Goal: Feedback & Contribution: Contribute content

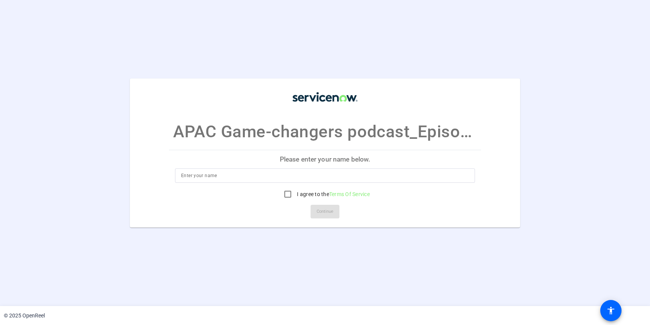
click at [276, 172] on input at bounding box center [325, 175] width 288 height 9
type input "Ranjan"
click at [290, 195] on input "I agree to the Terms Of Service" at bounding box center [287, 194] width 15 height 15
checkbox input "true"
click at [320, 212] on span "Continue" at bounding box center [325, 211] width 17 height 11
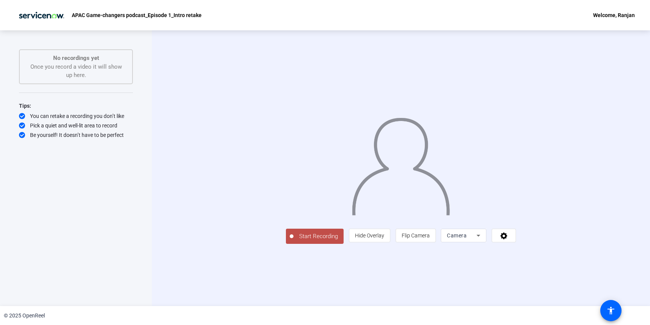
click at [286, 244] on button "Start Recording" at bounding box center [315, 236] width 58 height 15
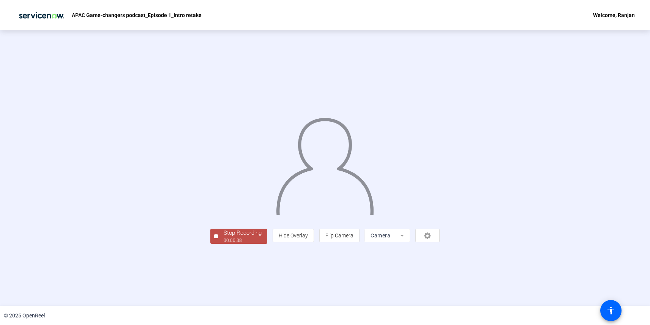
click at [224, 244] on div "00:00:38" at bounding box center [243, 240] width 38 height 7
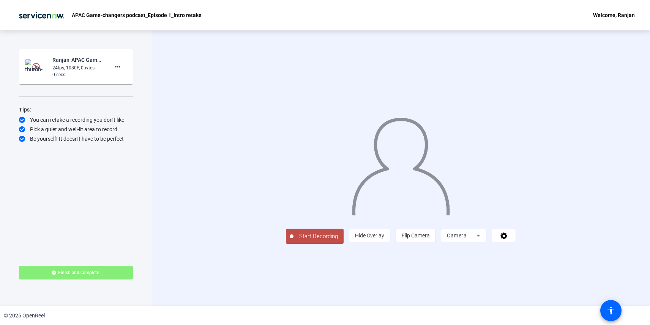
click at [294, 241] on span "Start Recording" at bounding box center [319, 236] width 50 height 9
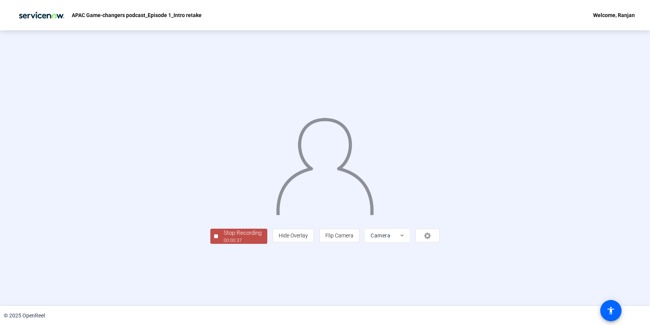
click at [224, 244] on div "00:00:37" at bounding box center [243, 240] width 38 height 7
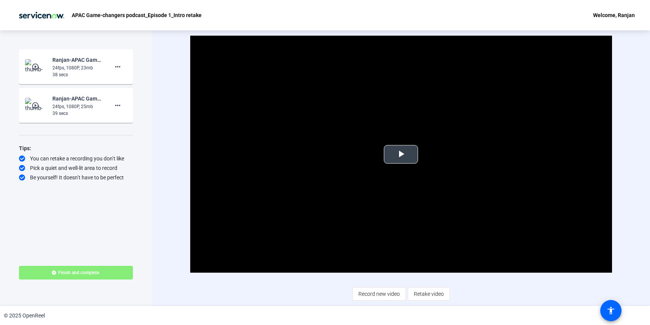
click at [401, 155] on span "Video Player" at bounding box center [401, 155] width 0 height 0
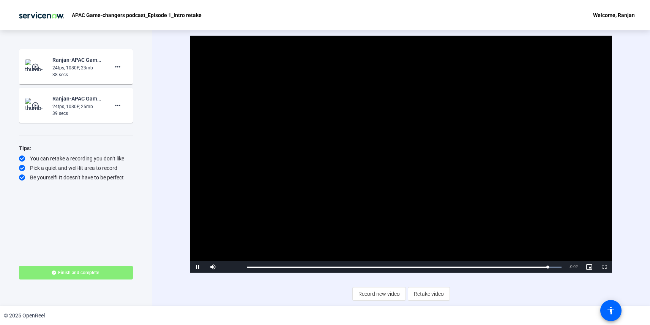
click at [71, 75] on div "38 secs" at bounding box center [77, 74] width 51 height 7
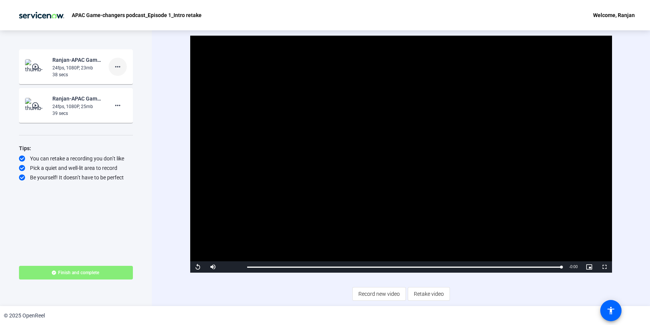
click at [117, 67] on mat-icon "more_horiz" at bounding box center [117, 66] width 9 height 9
click at [81, 66] on div at bounding box center [325, 162] width 650 height 325
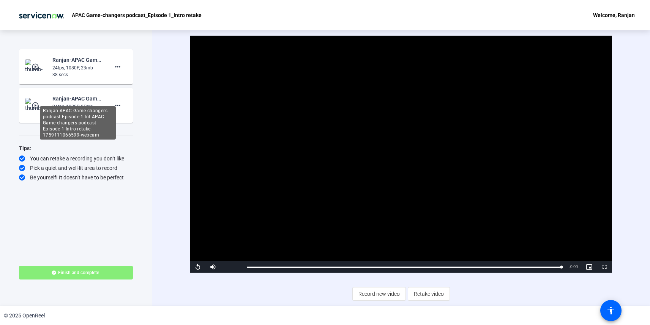
click at [76, 106] on div "Ranjan-APAC Game-changers podcast-Episode 1-Int-APAC Game-changers podcast-Epis…" at bounding box center [78, 122] width 76 height 33
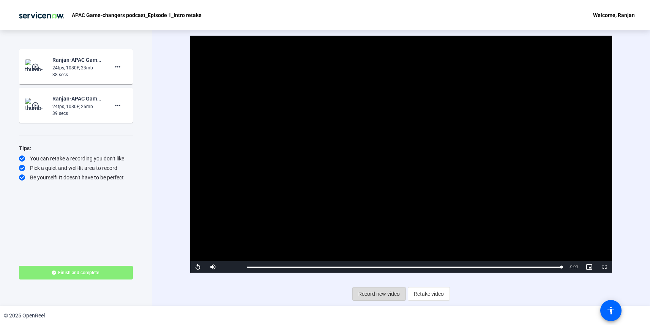
click at [370, 295] on span "Record new video" at bounding box center [378, 294] width 41 height 14
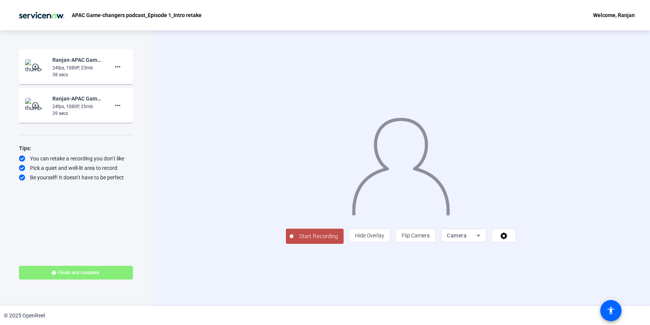
click at [294, 241] on span "Start Recording" at bounding box center [319, 236] width 50 height 9
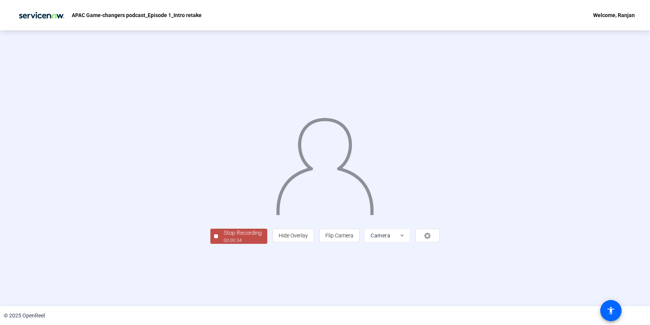
click at [224, 244] on div "00:00:34" at bounding box center [243, 240] width 38 height 7
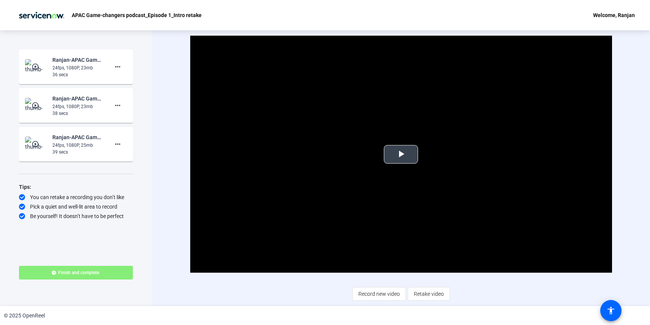
click at [401, 155] on span "Video Player" at bounding box center [401, 155] width 0 height 0
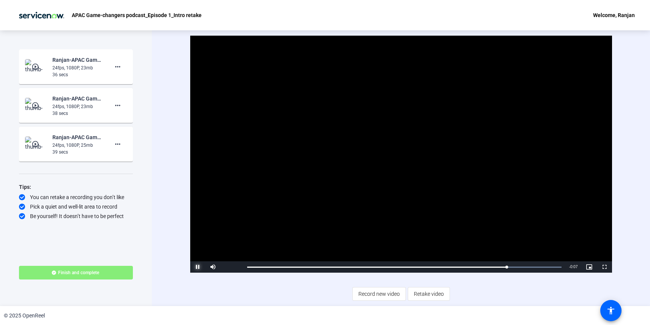
click at [198, 267] on span "Video Player" at bounding box center [197, 267] width 15 height 0
click at [368, 293] on span "Record new video" at bounding box center [378, 294] width 41 height 14
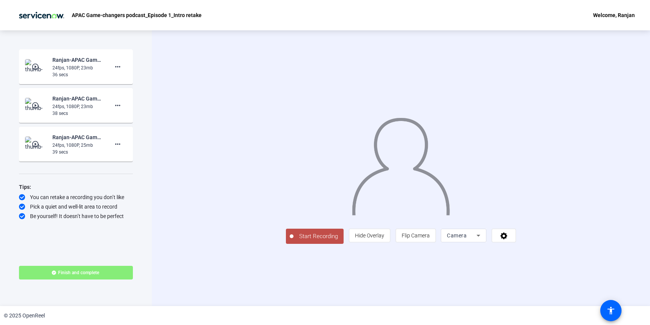
click at [294, 241] on span "Start Recording" at bounding box center [319, 236] width 50 height 9
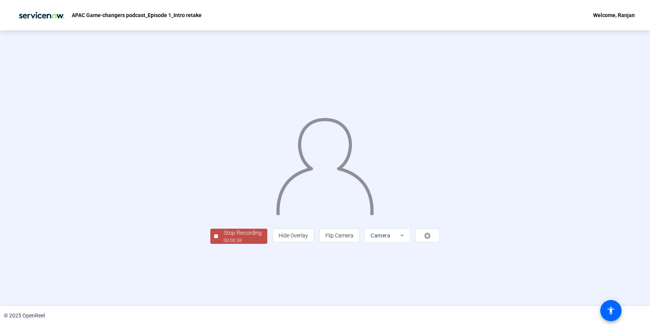
click at [218, 245] on span "Stop Recording 00:00:38" at bounding box center [242, 237] width 49 height 16
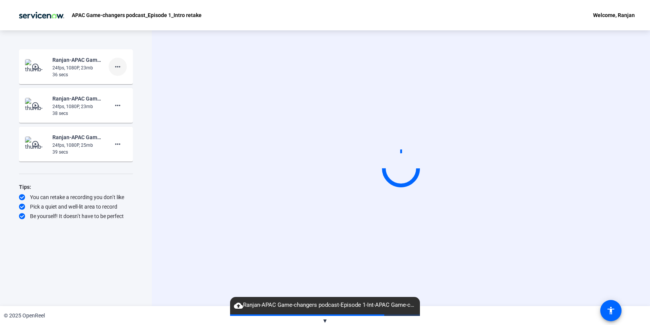
click at [117, 68] on mat-icon "more_horiz" at bounding box center [117, 66] width 9 height 9
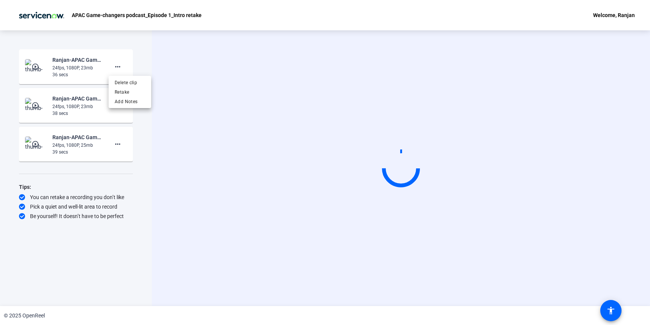
click at [119, 67] on div at bounding box center [325, 162] width 650 height 325
click at [119, 67] on mat-icon "more_horiz" at bounding box center [117, 66] width 9 height 9
click at [125, 82] on span "Delete clip" at bounding box center [130, 82] width 30 height 9
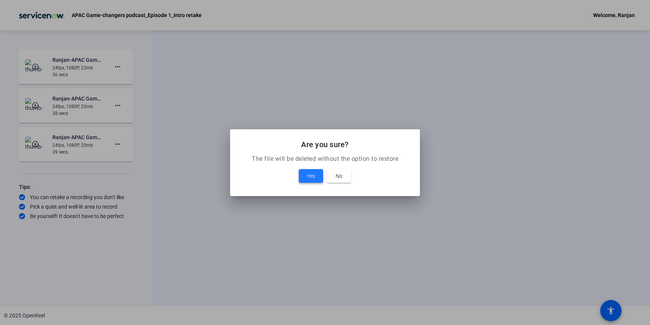
click at [316, 177] on span at bounding box center [311, 176] width 24 height 18
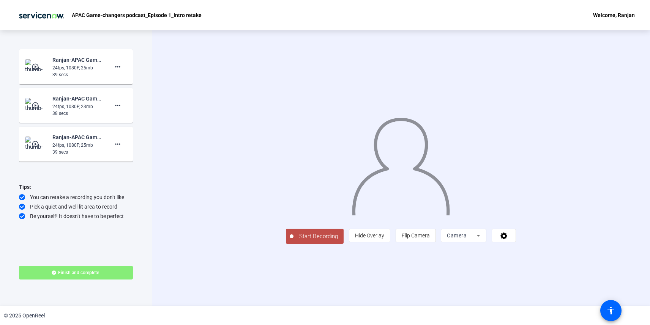
click at [65, 148] on div "24fps, 1080P, 25mb" at bounding box center [77, 145] width 51 height 7
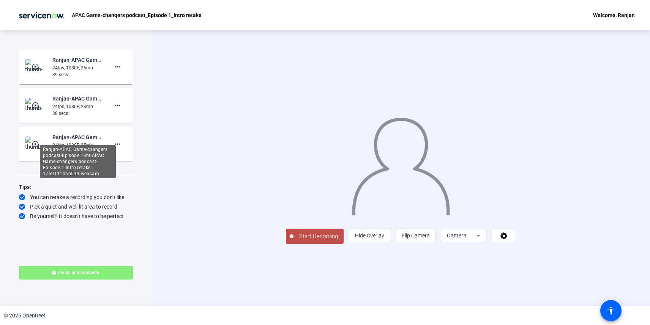
click at [93, 145] on div "Ranjan-APAC Game-changers podcast-Episode 1-Int-APAC Game-changers podcast-Epis…" at bounding box center [78, 161] width 76 height 33
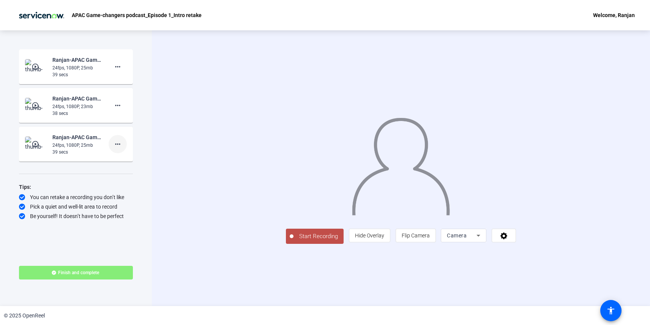
click at [118, 146] on mat-icon "more_horiz" at bounding box center [117, 144] width 9 height 9
click at [81, 152] on div at bounding box center [325, 162] width 650 height 325
click at [81, 152] on div "39 secs" at bounding box center [77, 152] width 51 height 7
click at [118, 69] on mat-icon "more_horiz" at bounding box center [117, 66] width 9 height 9
click at [142, 191] on div at bounding box center [325, 162] width 650 height 325
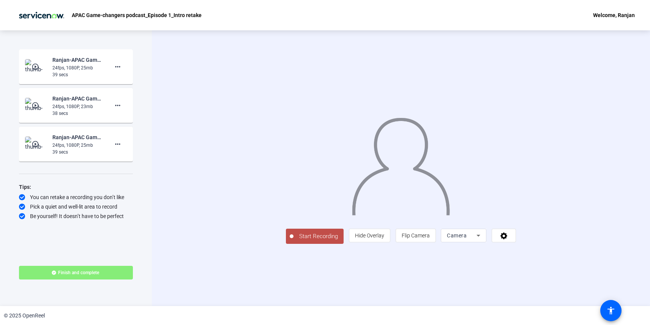
click at [294, 241] on span "Start Recording" at bounding box center [319, 236] width 50 height 9
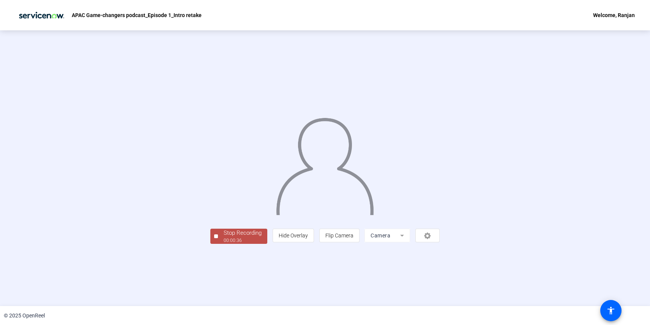
click at [224, 244] on div "00:00:36" at bounding box center [243, 240] width 38 height 7
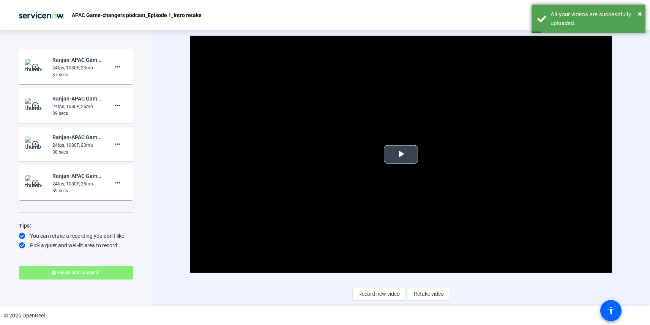
click at [401, 155] on span "Video Player" at bounding box center [401, 155] width 0 height 0
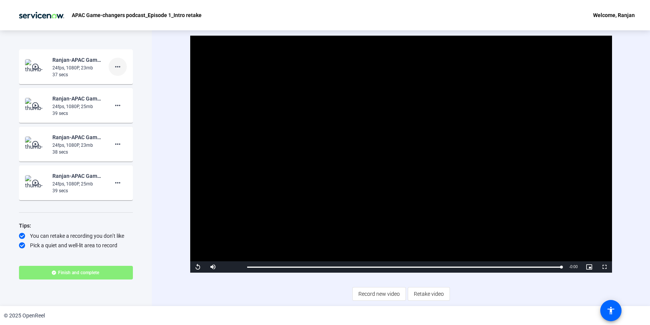
click at [119, 68] on mat-icon "more_horiz" at bounding box center [117, 66] width 9 height 9
click at [127, 82] on span "Delete clip" at bounding box center [130, 82] width 30 height 9
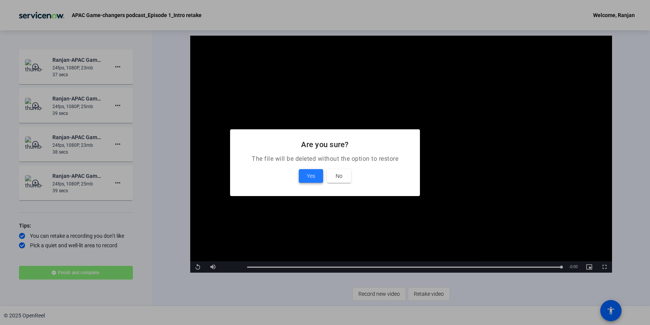
click at [308, 176] on span "Yes" at bounding box center [311, 176] width 8 height 9
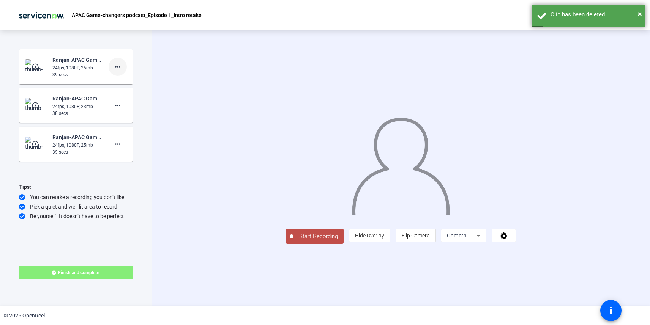
click at [118, 68] on mat-icon "more_horiz" at bounding box center [117, 66] width 9 height 9
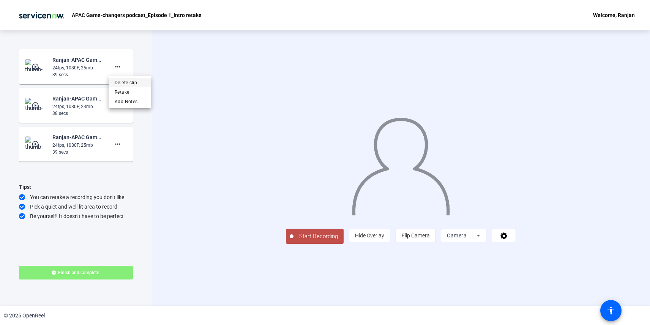
click at [131, 83] on span "Delete clip" at bounding box center [130, 82] width 30 height 9
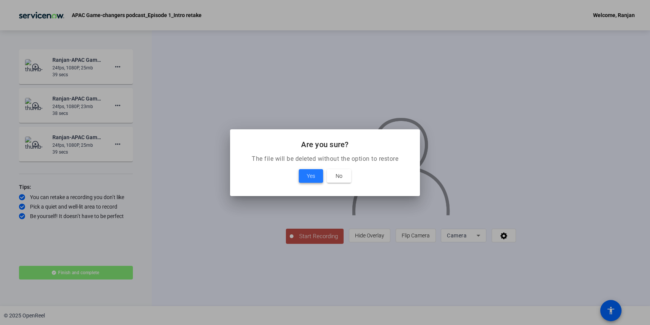
click at [313, 178] on span "Yes" at bounding box center [311, 176] width 8 height 9
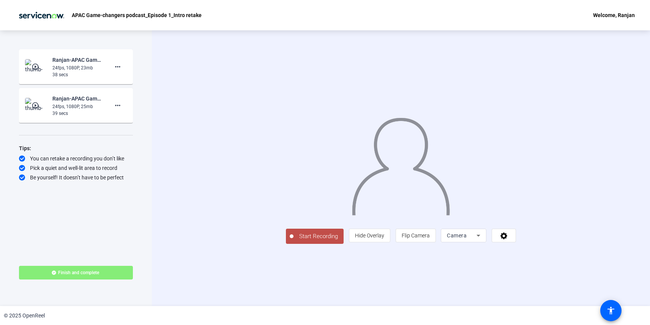
click at [294, 241] on span "Start Recording" at bounding box center [319, 236] width 50 height 9
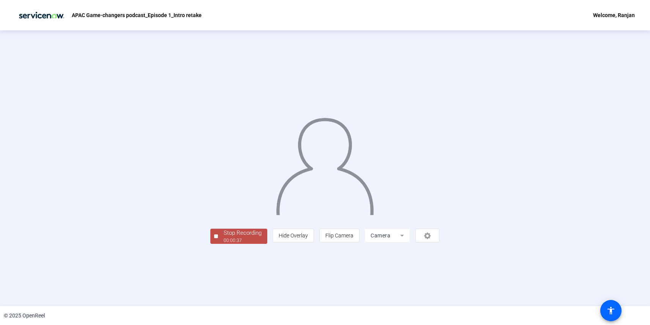
click at [224, 238] on div "Stop Recording" at bounding box center [243, 233] width 38 height 9
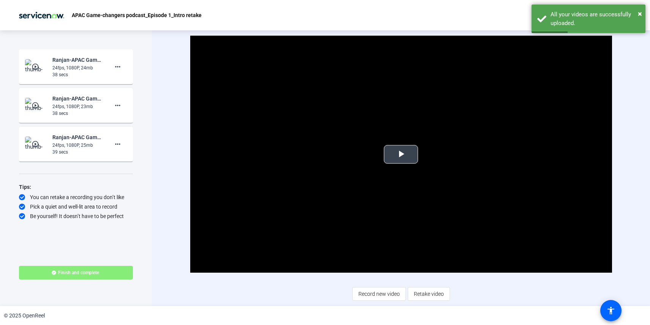
click at [401, 155] on span "Video Player" at bounding box center [401, 155] width 0 height 0
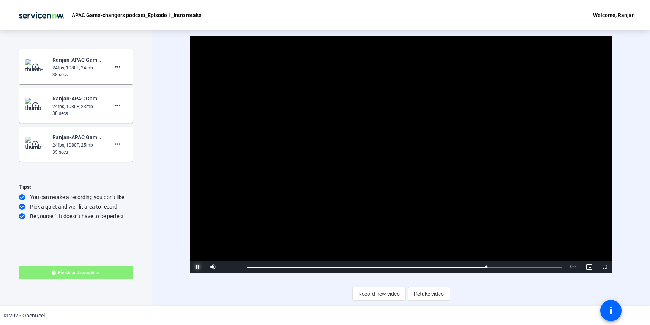
click at [199, 267] on span "Video Player" at bounding box center [197, 267] width 15 height 0
click at [119, 145] on mat-icon "more_horiz" at bounding box center [117, 144] width 9 height 9
click at [129, 161] on span "Delete clip" at bounding box center [130, 160] width 30 height 9
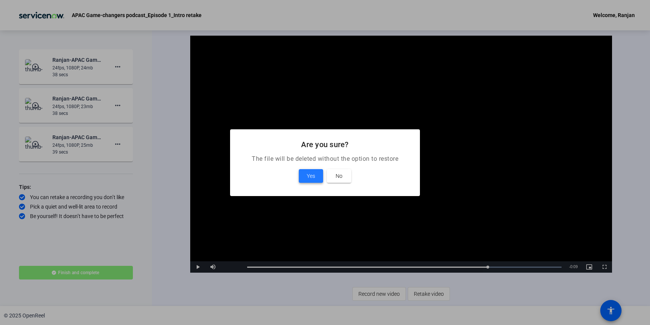
click at [314, 175] on span "Yes" at bounding box center [311, 176] width 8 height 9
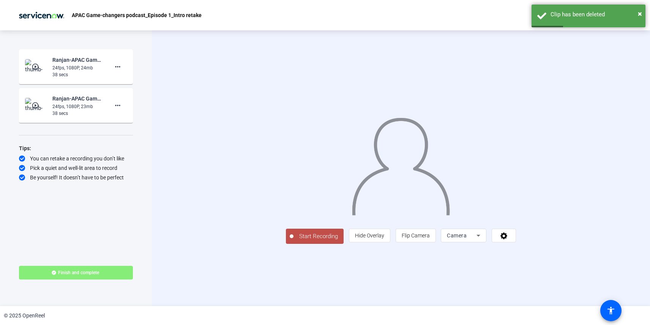
click at [294, 241] on span "Start Recording" at bounding box center [319, 236] width 50 height 9
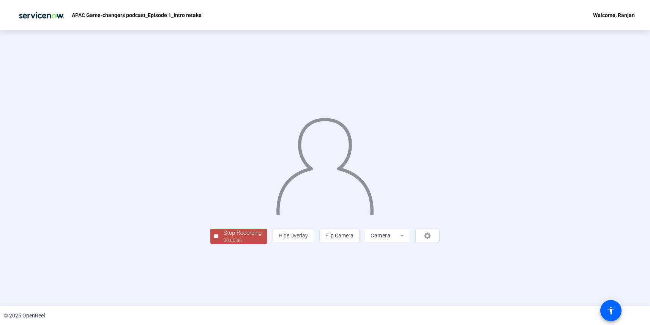
click at [224, 244] on div "00:00:36" at bounding box center [243, 240] width 38 height 7
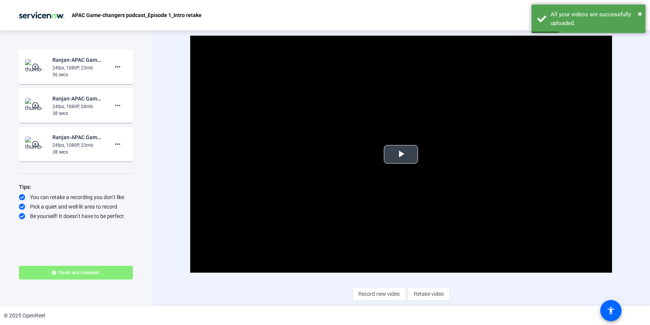
click at [401, 155] on span "Video Player" at bounding box center [401, 155] width 0 height 0
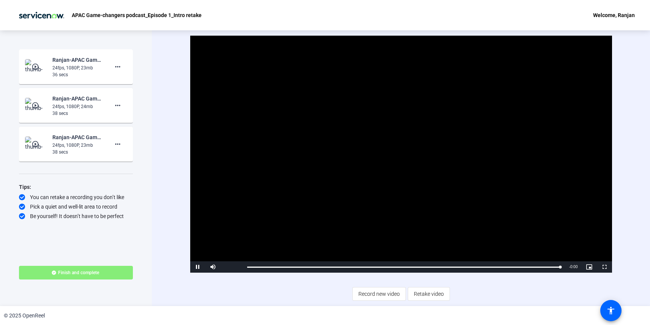
click at [37, 68] on mat-icon "play_circle_outline" at bounding box center [36, 67] width 9 height 8
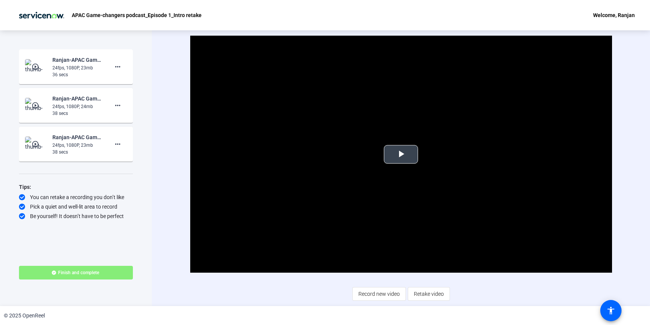
click at [401, 155] on span "Video Player" at bounding box center [401, 155] width 0 height 0
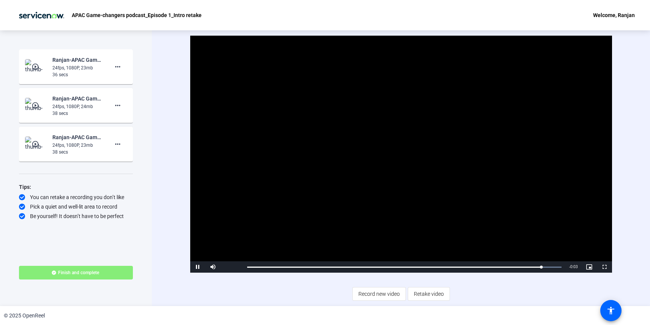
click at [36, 105] on mat-icon "play_circle_outline" at bounding box center [36, 106] width 9 height 8
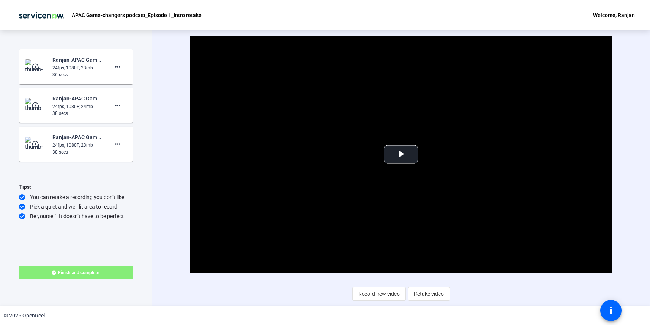
click at [36, 105] on mat-icon "play_circle_outline" at bounding box center [36, 106] width 9 height 8
click at [401, 155] on span "Video Player" at bounding box center [401, 155] width 0 height 0
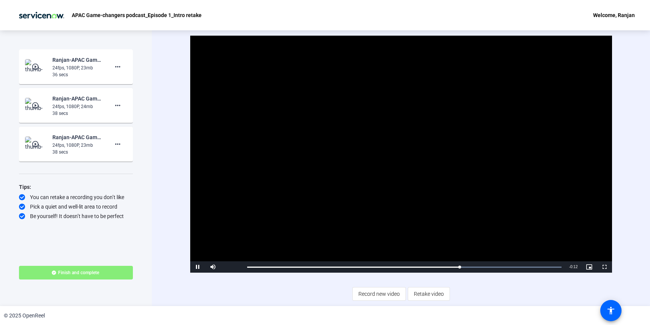
click at [197, 267] on span "Video Player" at bounding box center [197, 267] width 15 height 0
click at [119, 104] on mat-icon "more_horiz" at bounding box center [117, 105] width 9 height 9
click at [138, 123] on span "Delete clip" at bounding box center [130, 121] width 30 height 9
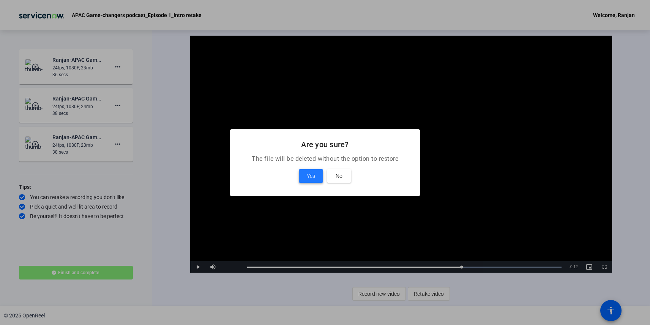
click at [314, 175] on span "Yes" at bounding box center [311, 176] width 8 height 9
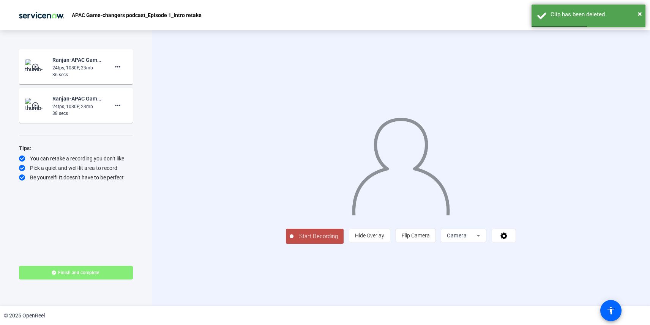
click at [37, 107] on mat-icon "play_circle_outline" at bounding box center [36, 106] width 9 height 8
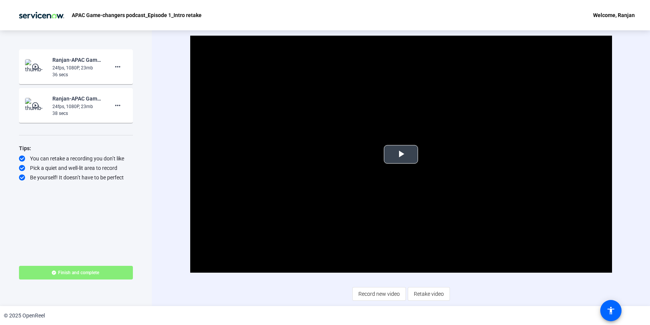
click at [401, 155] on span "Video Player" at bounding box center [401, 155] width 0 height 0
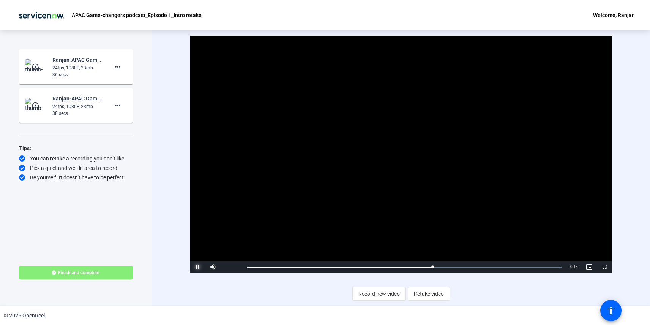
click at [197, 267] on span "Video Player" at bounding box center [197, 267] width 15 height 0
click at [36, 68] on mat-icon "play_circle_outline" at bounding box center [36, 67] width 9 height 8
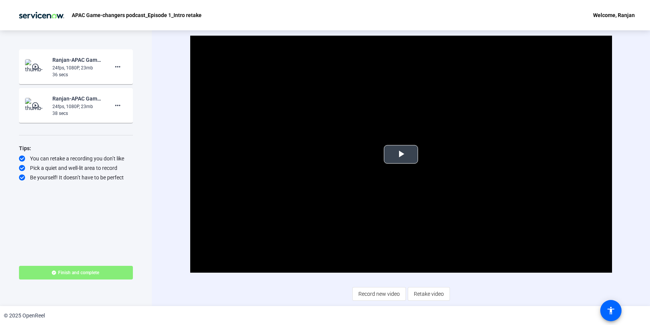
click at [401, 155] on span "Video Player" at bounding box center [401, 155] width 0 height 0
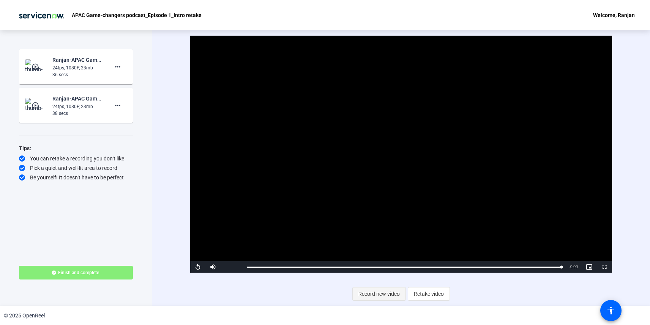
click at [368, 296] on span "Record new video" at bounding box center [378, 294] width 41 height 14
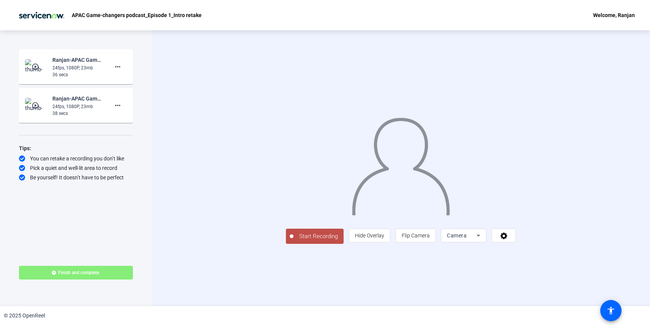
click at [294, 241] on span "Start Recording" at bounding box center [319, 236] width 50 height 9
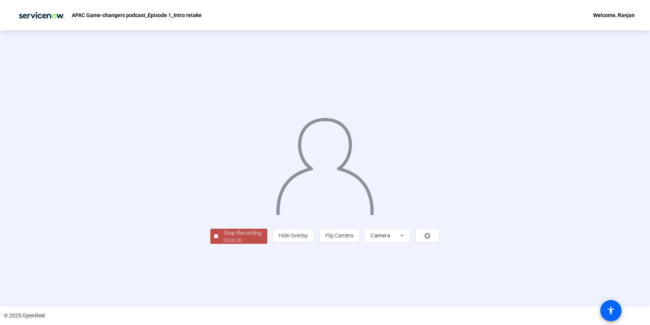
click at [224, 238] on div "Stop Recording" at bounding box center [243, 233] width 38 height 9
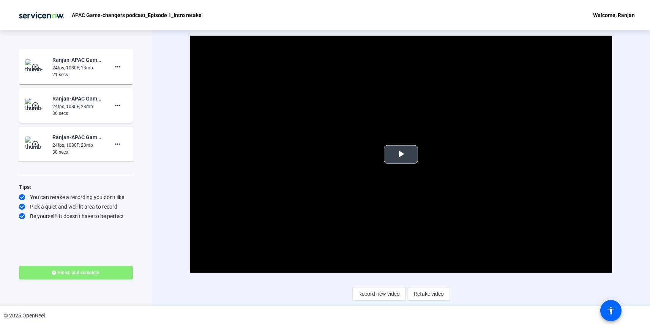
click at [401, 155] on span "Video Player" at bounding box center [401, 155] width 0 height 0
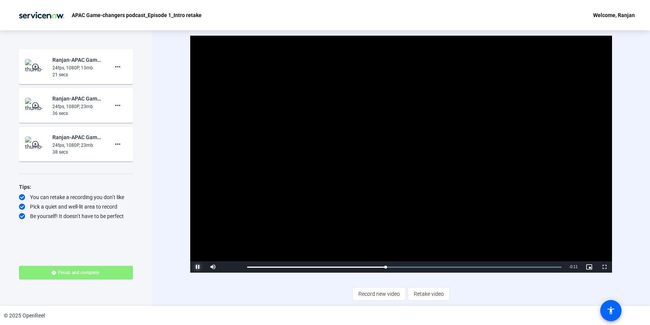
click at [197, 267] on span "Video Player" at bounding box center [197, 267] width 15 height 0
click at [118, 66] on mat-icon "more_horiz" at bounding box center [117, 66] width 9 height 9
click at [126, 84] on span "Delete clip" at bounding box center [130, 82] width 30 height 9
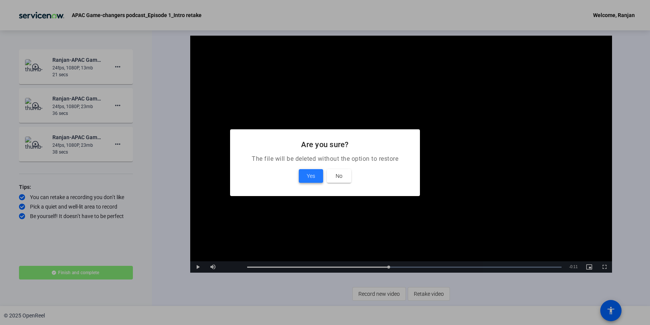
click at [312, 176] on span "Yes" at bounding box center [311, 176] width 8 height 9
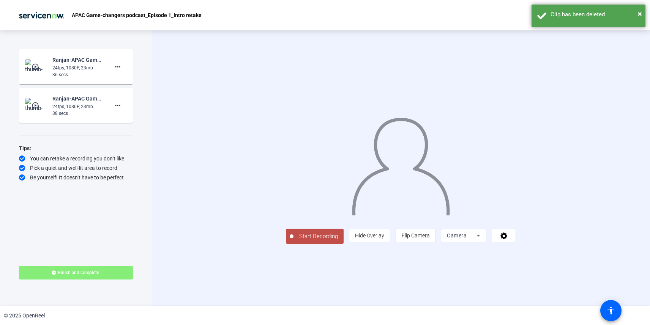
click at [294, 241] on span "Start Recording" at bounding box center [319, 236] width 50 height 9
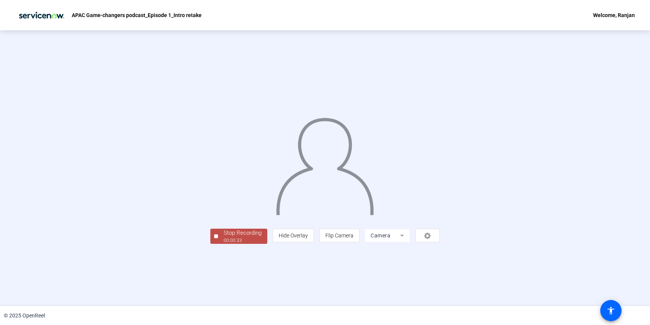
click at [224, 238] on div "Stop Recording" at bounding box center [243, 233] width 38 height 9
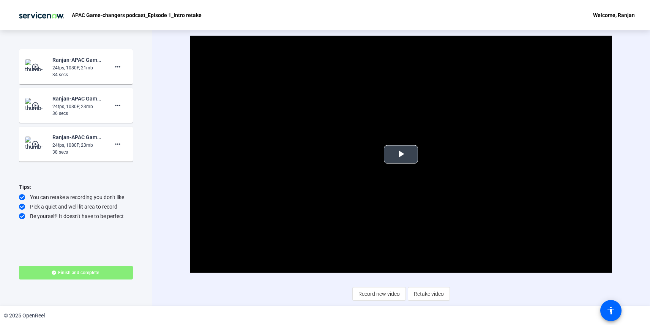
click at [401, 155] on span "Video Player" at bounding box center [401, 155] width 0 height 0
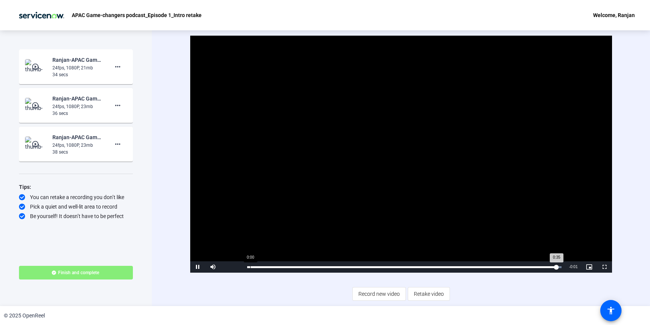
click at [250, 268] on div "Loaded : 100.00% 0:00 0:35" at bounding box center [404, 267] width 322 height 11
click at [85, 107] on div "24fps, 1080P, 23mb" at bounding box center [77, 106] width 51 height 7
click at [39, 104] on mat-icon "play_circle_outline" at bounding box center [36, 106] width 9 height 8
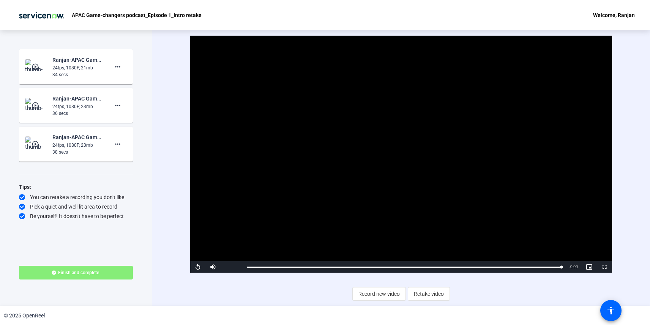
click at [39, 104] on mat-icon "play_circle_outline" at bounding box center [36, 106] width 9 height 8
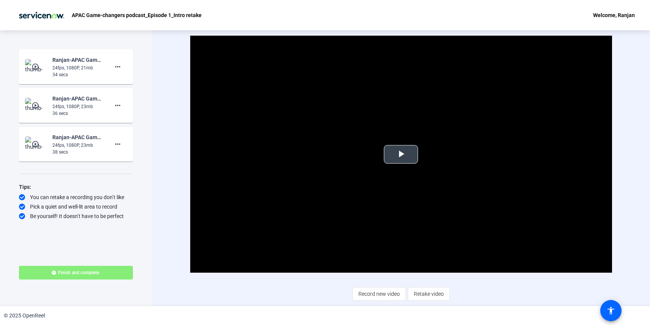
click at [401, 155] on span "Video Player" at bounding box center [401, 155] width 0 height 0
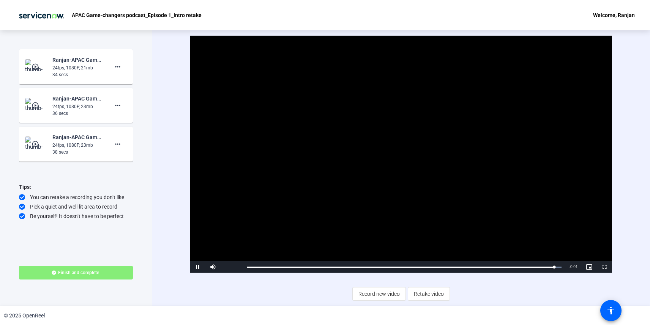
click at [38, 146] on mat-icon "play_circle_outline" at bounding box center [36, 145] width 9 height 8
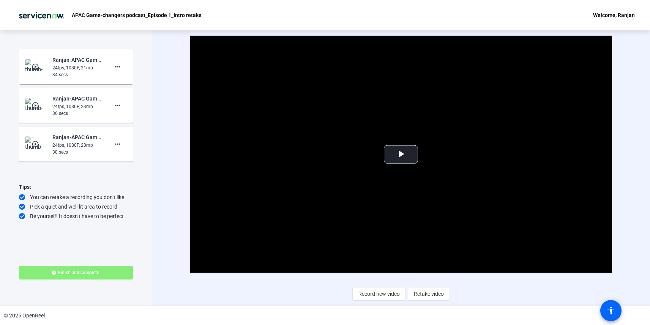
click at [38, 146] on mat-icon "play_circle_outline" at bounding box center [36, 145] width 9 height 8
click at [401, 155] on span "Video Player" at bounding box center [401, 155] width 0 height 0
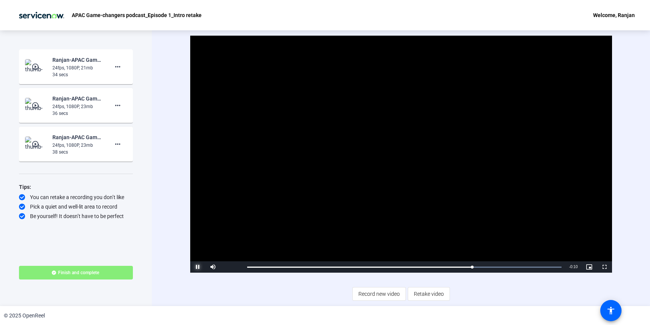
click at [198, 267] on span "Video Player" at bounding box center [197, 267] width 15 height 0
click at [119, 145] on mat-icon "more_horiz" at bounding box center [117, 144] width 9 height 9
click at [128, 161] on span "Delete clip" at bounding box center [130, 160] width 30 height 9
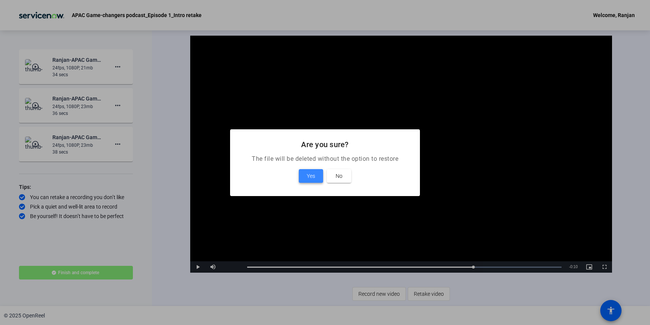
click at [305, 176] on span at bounding box center [311, 176] width 24 height 18
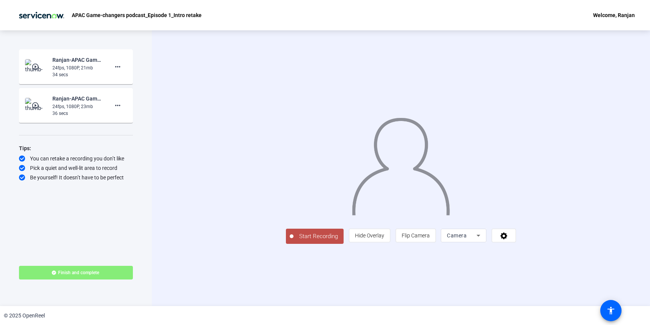
click at [294, 241] on span "Start Recording" at bounding box center [319, 236] width 50 height 9
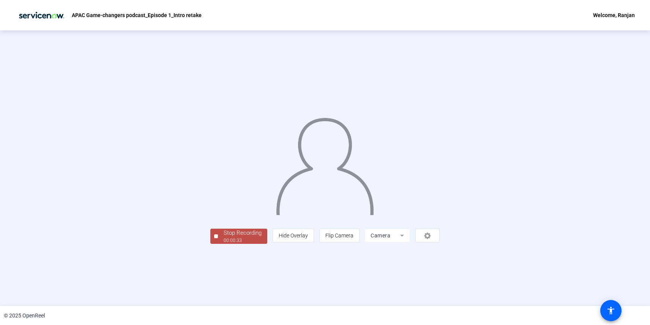
click at [224, 238] on div "Stop Recording" at bounding box center [243, 233] width 38 height 9
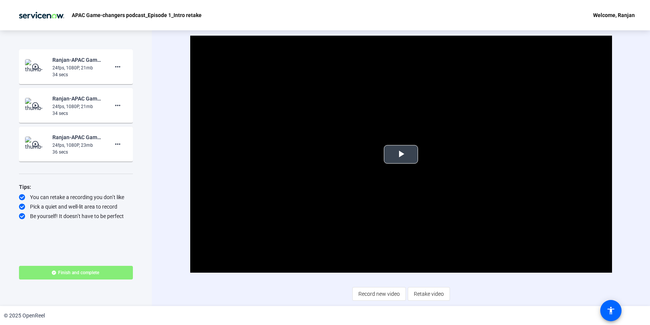
click at [401, 155] on span "Video Player" at bounding box center [401, 155] width 0 height 0
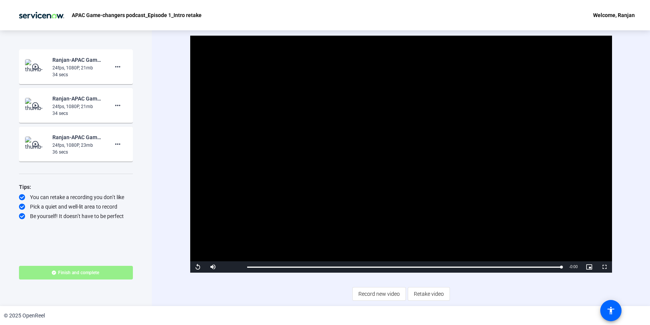
click at [84, 275] on span "Finish and complete" at bounding box center [78, 273] width 41 height 6
